Goal: Task Accomplishment & Management: Manage account settings

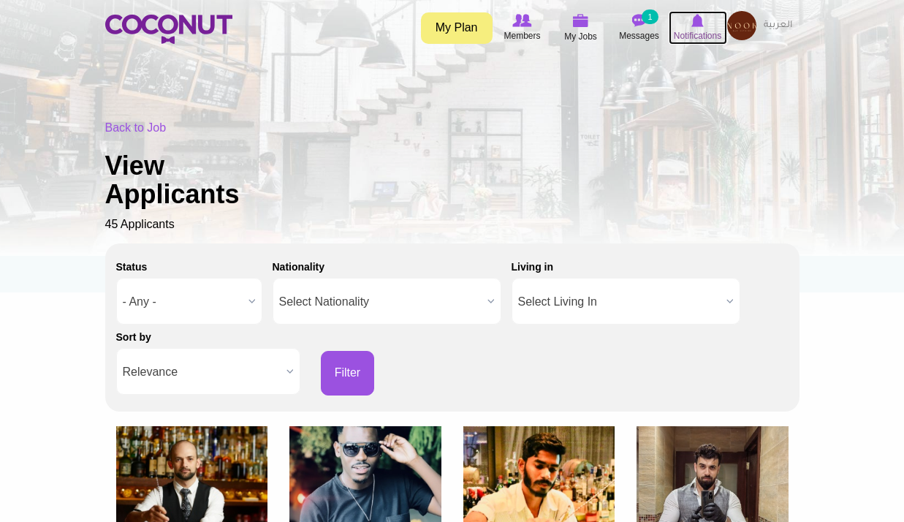
click at [689, 31] on span "Notifications" at bounding box center [697, 35] width 47 height 15
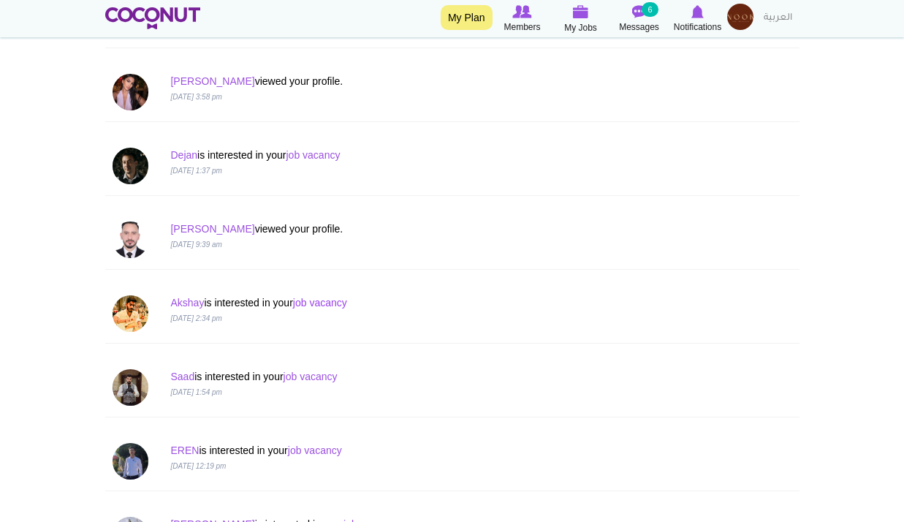
scroll to position [877, 0]
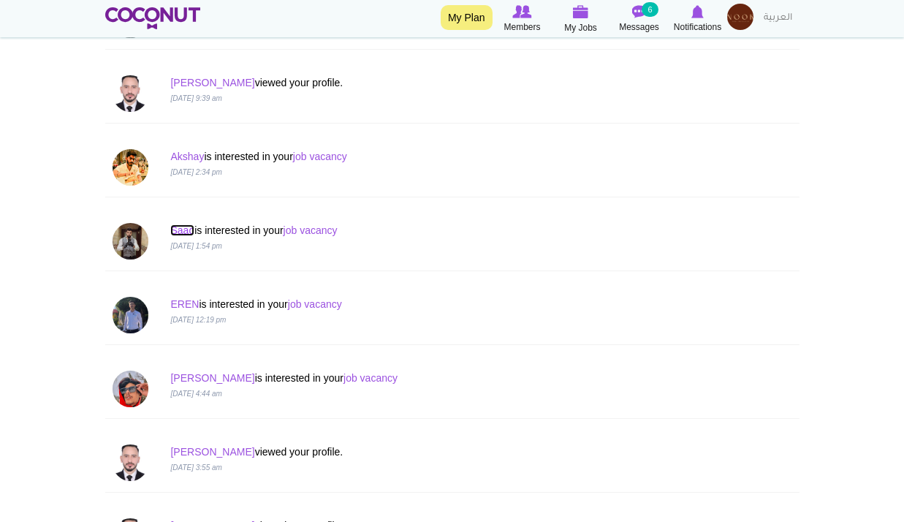
click at [186, 229] on link "Saad" at bounding box center [182, 230] width 24 height 12
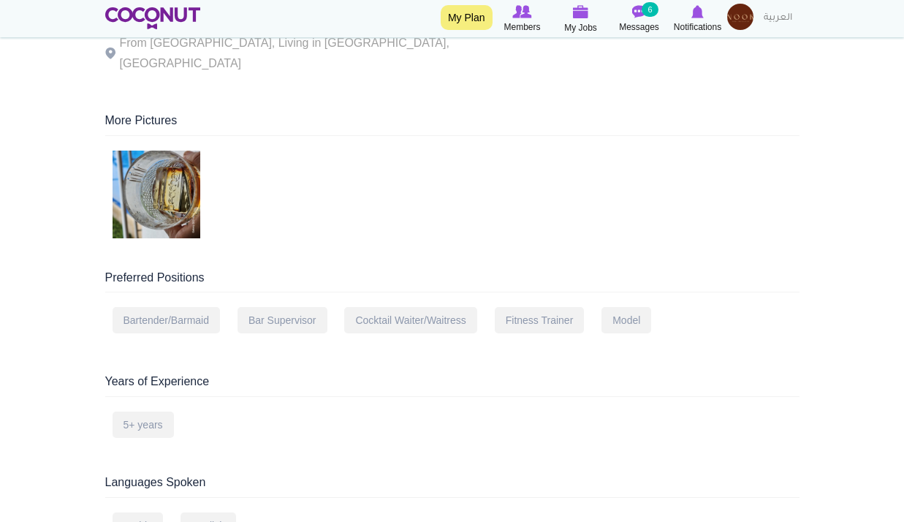
scroll to position [73, 0]
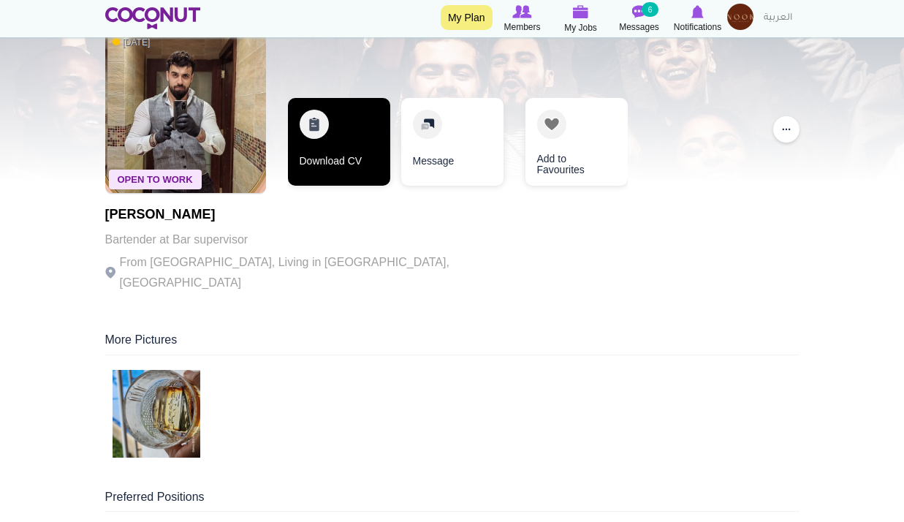
click at [330, 149] on link "Download CV" at bounding box center [339, 142] width 102 height 88
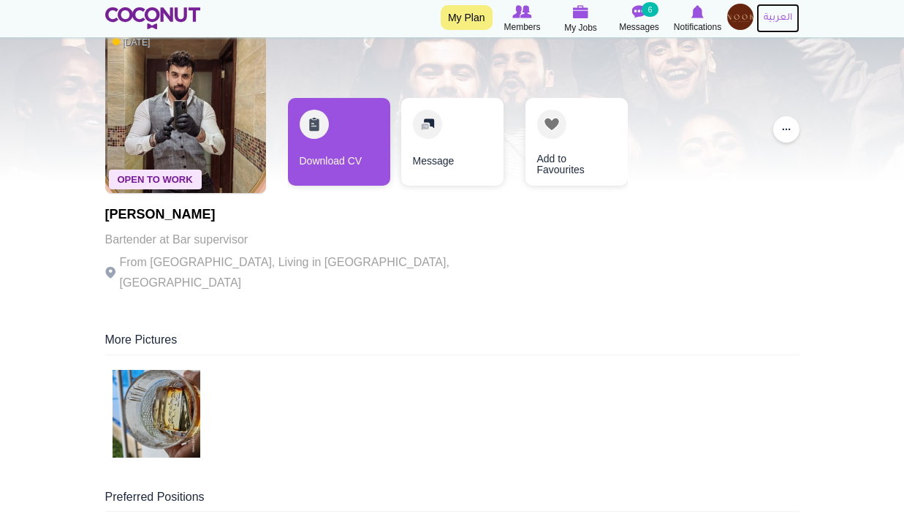
click at [758, 11] on link "العربية" at bounding box center [777, 18] width 43 height 29
click at [729, 9] on img at bounding box center [740, 17] width 26 height 26
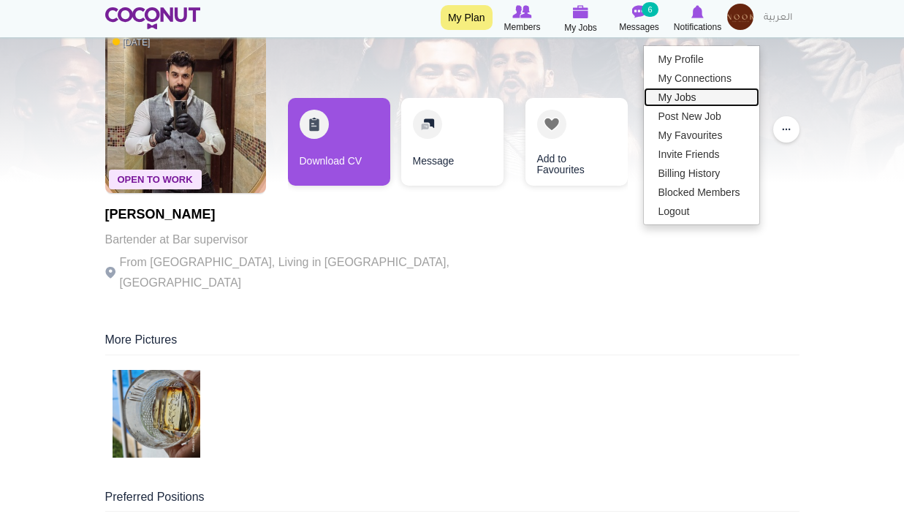
click at [694, 96] on link "My Jobs" at bounding box center [701, 97] width 115 height 19
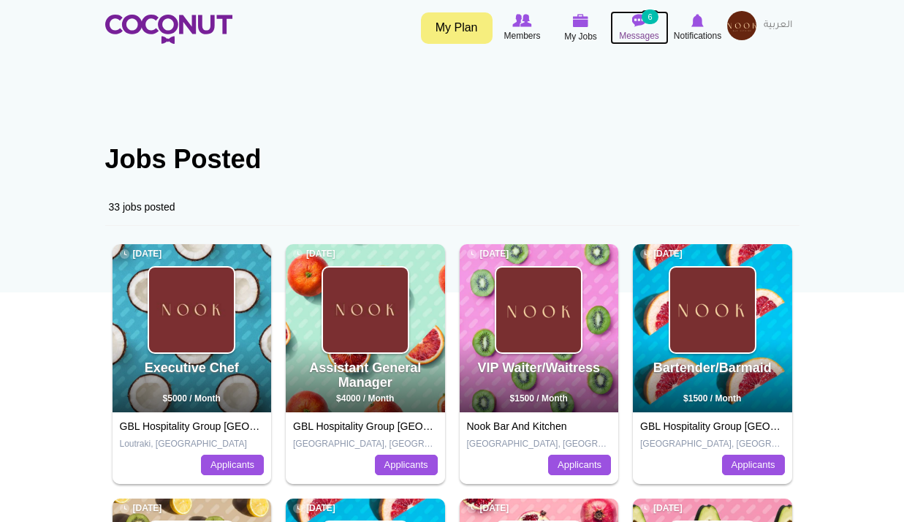
click at [648, 17] on small "6" at bounding box center [650, 16] width 16 height 15
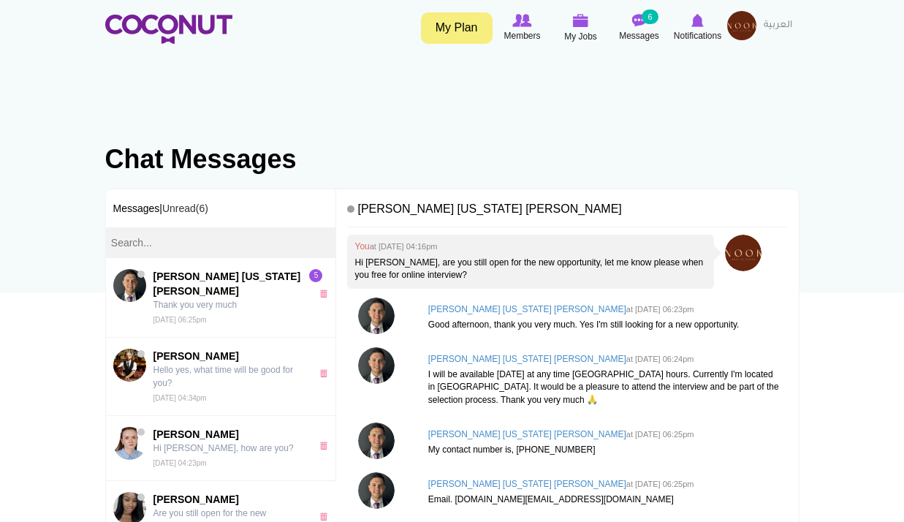
scroll to position [34, 0]
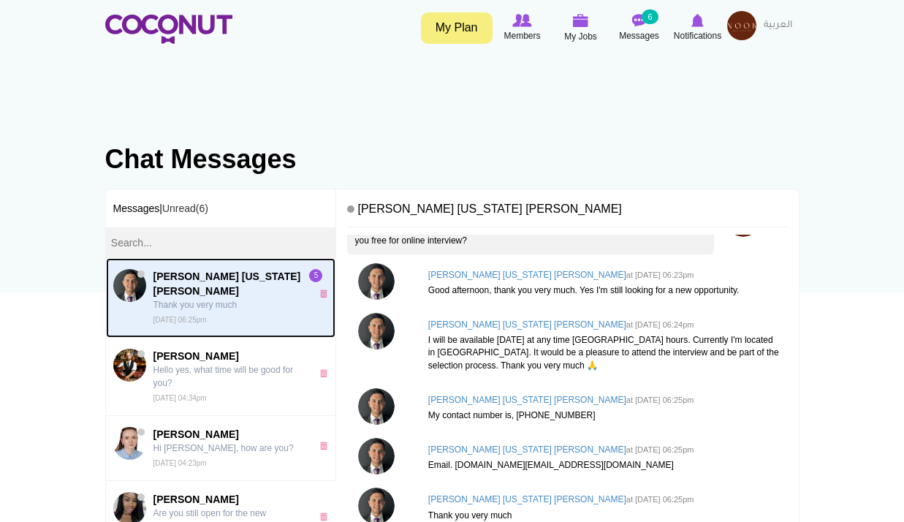
click at [234, 298] on p "Thank you very much" at bounding box center [228, 304] width 151 height 13
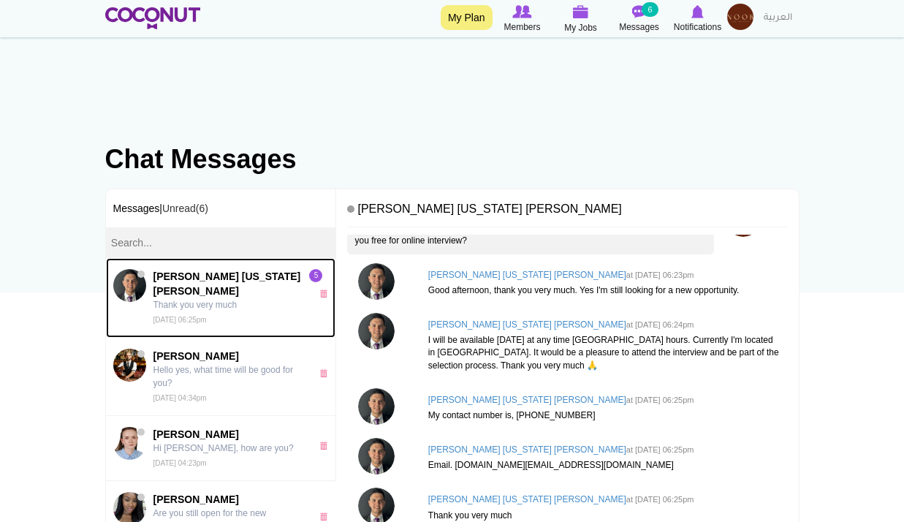
scroll to position [38, 0]
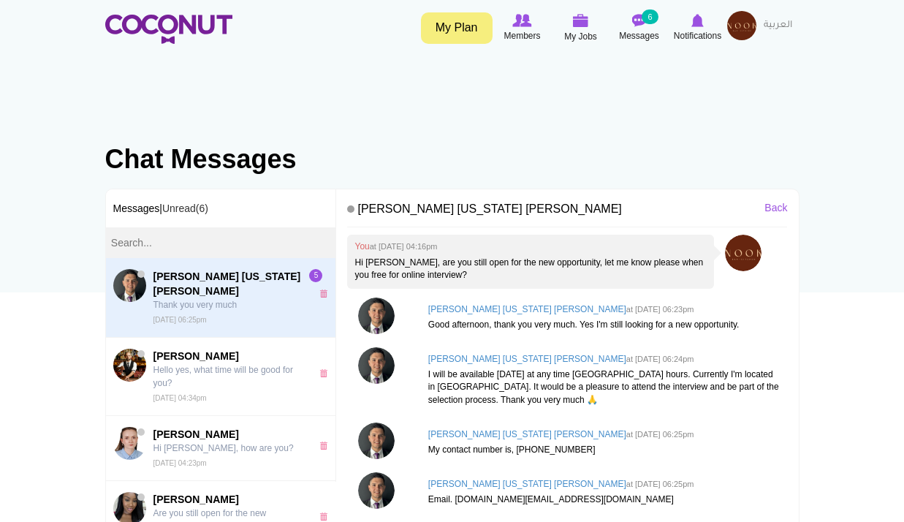
scroll to position [34, 0]
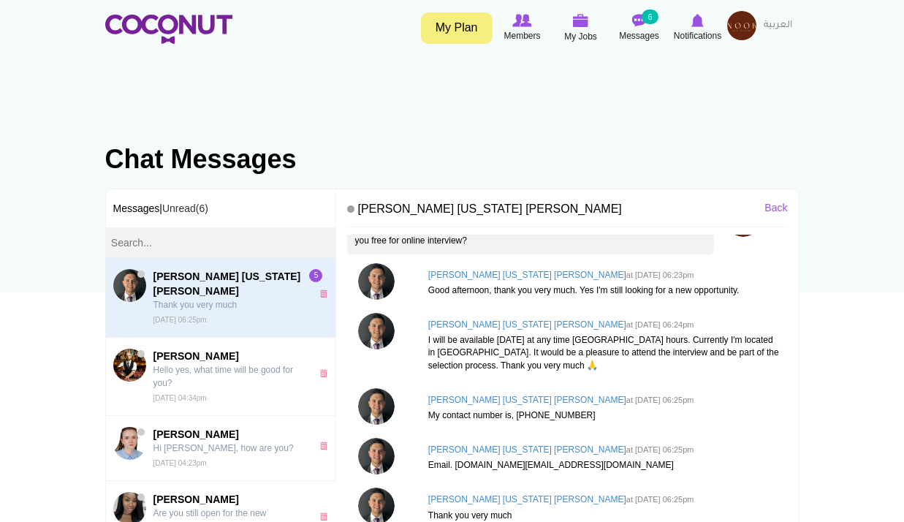
click at [517, 354] on p "I will be available [DATE] at any time [GEOGRAPHIC_DATA] hours. Currently I'm l…" at bounding box center [604, 352] width 352 height 37
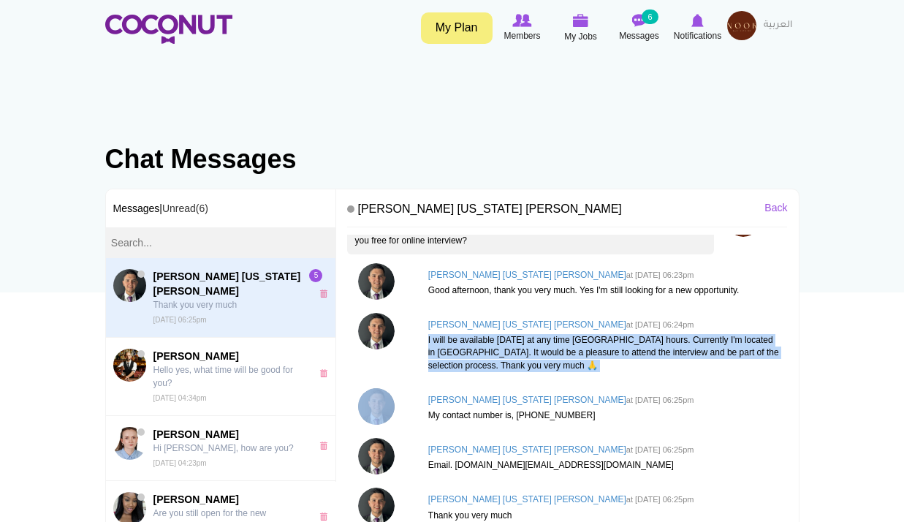
click at [517, 354] on p "I will be available [DATE] at any time [GEOGRAPHIC_DATA] hours. Currently I'm l…" at bounding box center [604, 352] width 352 height 37
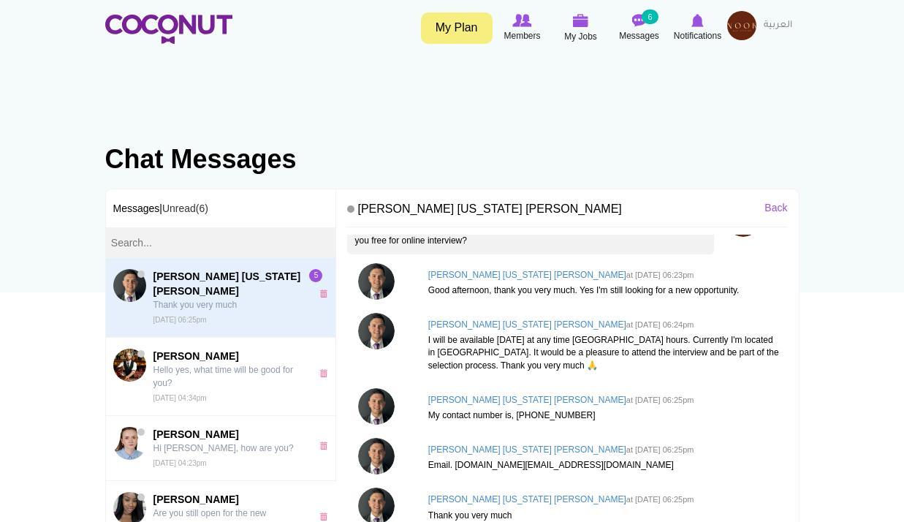
drag, startPoint x: 517, startPoint y: 354, endPoint x: 486, endPoint y: 292, distance: 68.9
click at [486, 293] on p "Good afternoon, thank you very much. Yes I'm still looking for a new opportunit…" at bounding box center [604, 290] width 352 height 12
click at [486, 292] on p "Good afternoon, thank you very much. Yes I'm still looking for a new opportunit…" at bounding box center [604, 290] width 352 height 12
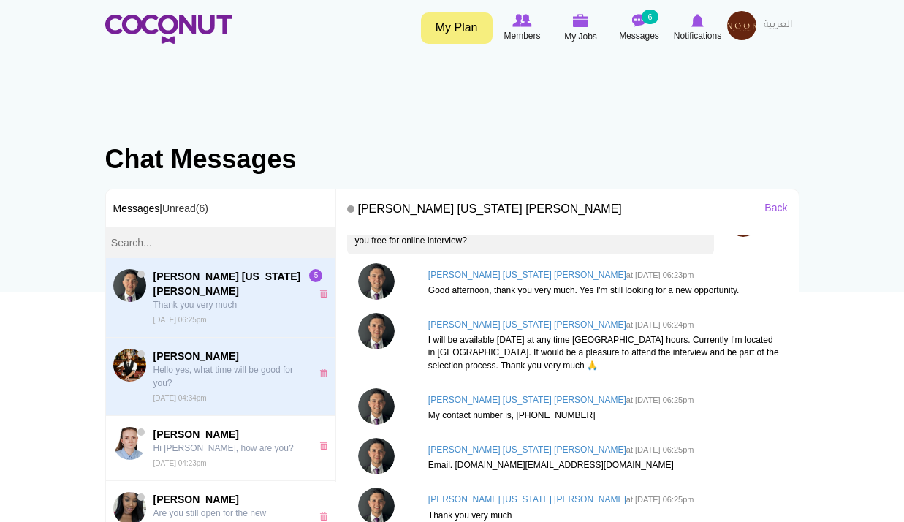
scroll to position [73, 0]
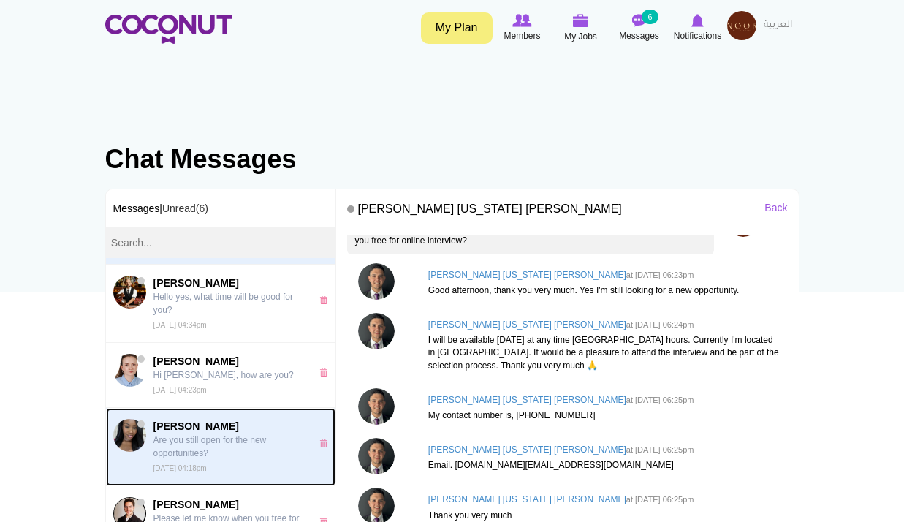
click at [225, 435] on p "Are you still open for the new opportunities?" at bounding box center [228, 446] width 151 height 26
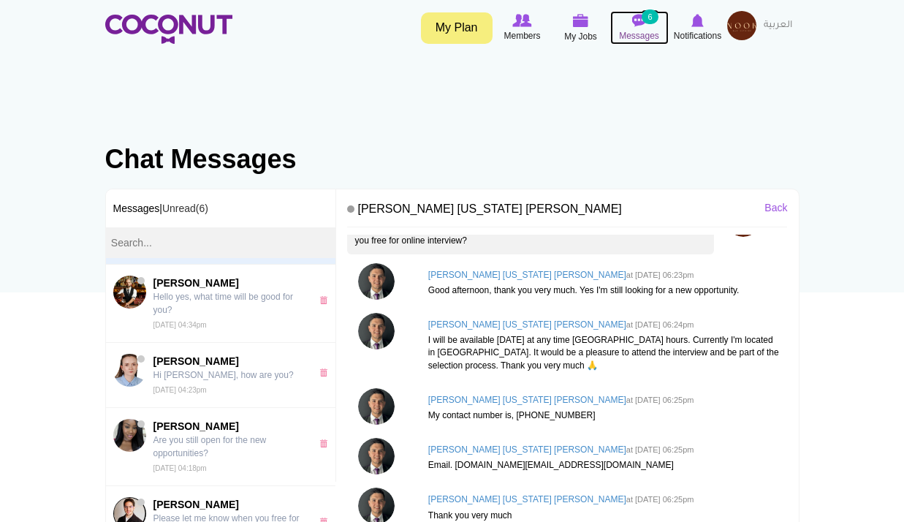
click at [644, 30] on span "Messages" at bounding box center [639, 35] width 40 height 15
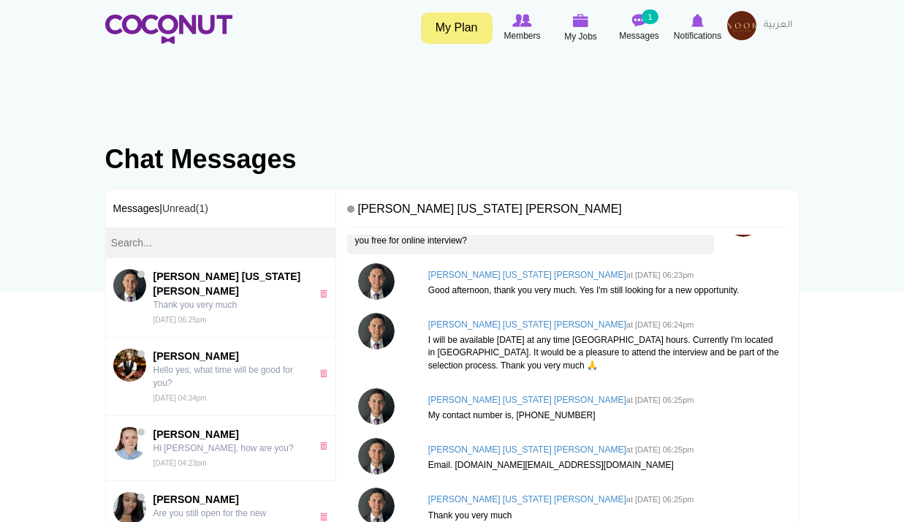
scroll to position [340, 0]
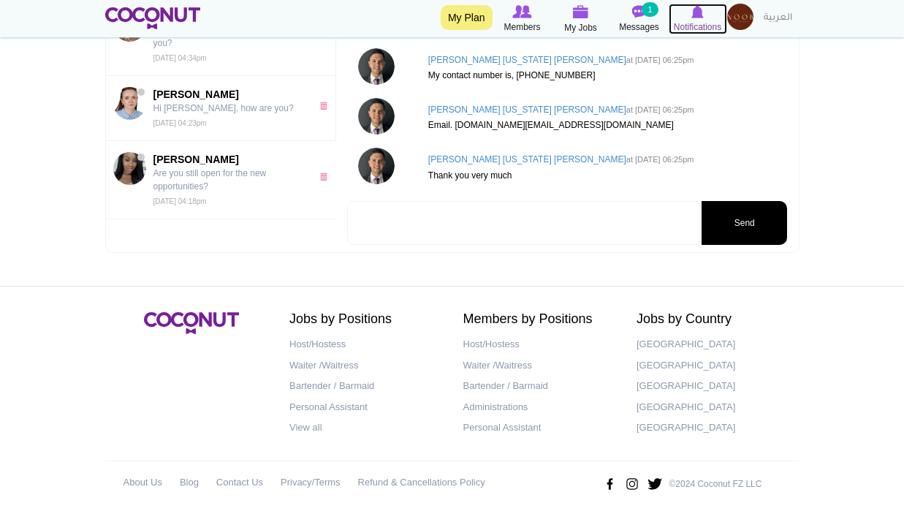
click at [707, 28] on span "Notifications" at bounding box center [697, 27] width 47 height 15
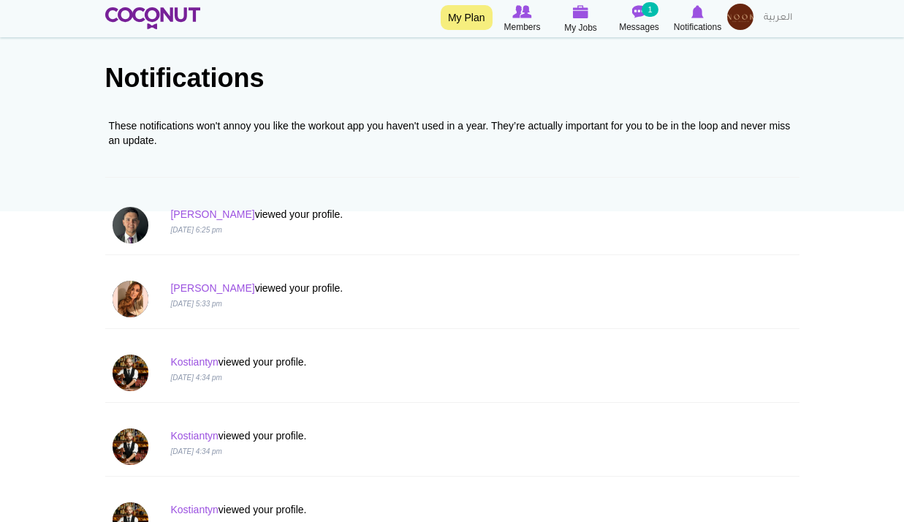
scroll to position [219, 0]
